Goal: Browse casually

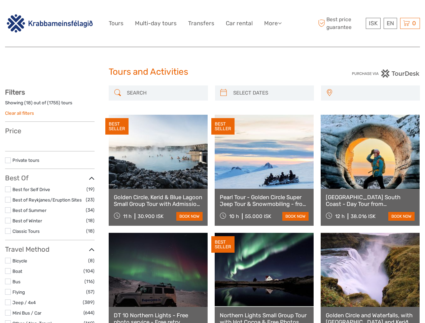
select select
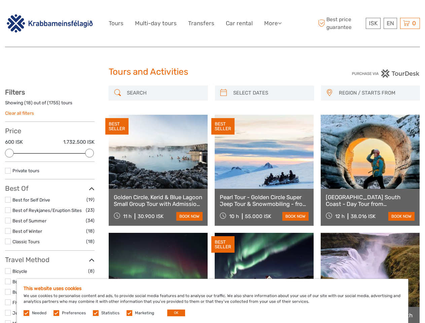
click at [273, 23] on link "More" at bounding box center [273, 24] width 18 height 10
click at [281, 23] on icon at bounding box center [280, 23] width 4 height 6
click at [373, 23] on span "ISK" at bounding box center [373, 23] width 9 height 7
click at [390, 23] on div "EN English Español Deutsch" at bounding box center [390, 23] width 13 height 11
click at [410, 23] on div "0 Items Total 0 ISK Checkout The shopping cart is empty." at bounding box center [411, 23] width 20 height 11
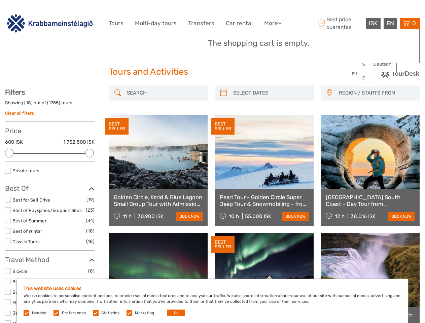
click at [9, 153] on div at bounding box center [9, 153] width 9 height 9
click at [90, 153] on div at bounding box center [89, 153] width 9 height 9
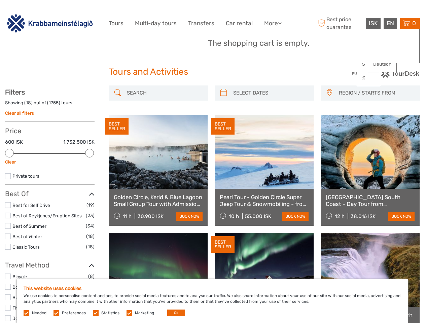
click at [224, 118] on div "BEST SELLER" at bounding box center [223, 126] width 23 height 17
click at [271, 115] on link at bounding box center [264, 152] width 99 height 74
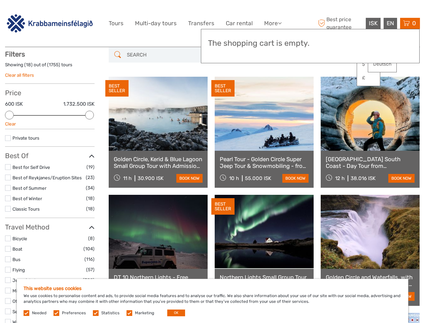
click at [329, 93] on link at bounding box center [370, 114] width 99 height 74
